Goal: Find specific page/section: Find specific page/section

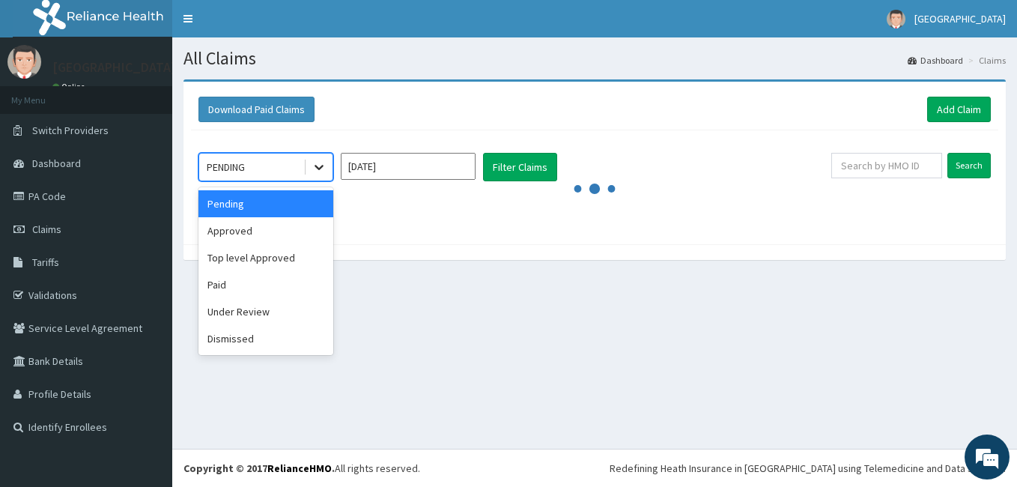
click at [314, 159] on div at bounding box center [318, 166] width 27 height 27
click at [293, 218] on div "Approved" at bounding box center [265, 230] width 135 height 27
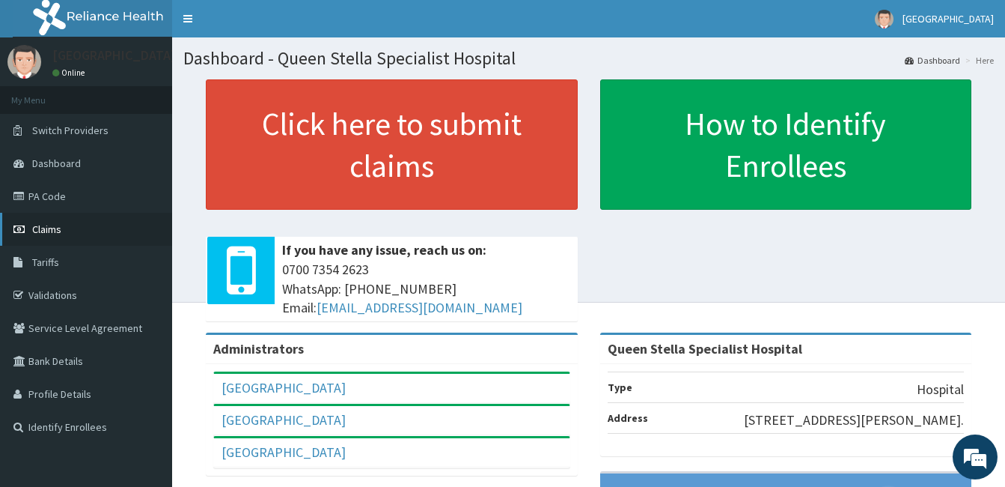
click at [59, 229] on span "Claims" at bounding box center [46, 228] width 29 height 13
